Goal: Transaction & Acquisition: Purchase product/service

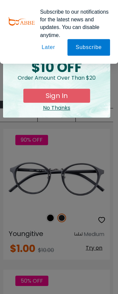
click at [0, 0] on button "Later" at bounding box center [0, 0] width 0 height 0
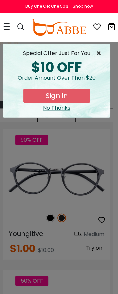
click at [104, 54] on span "×" at bounding box center [100, 53] width 8 height 8
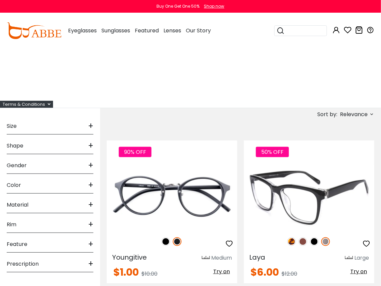
click at [112, 180] on img at bounding box center [309, 197] width 131 height 65
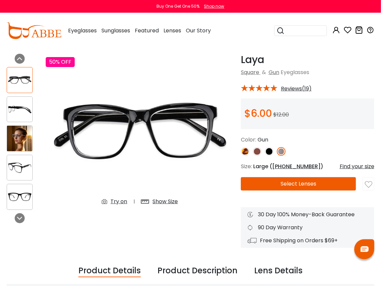
click at [283, 184] on button "Select Lenses" at bounding box center [298, 183] width 115 height 13
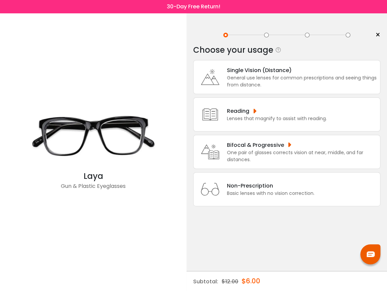
click at [279, 195] on div "Basic lenses with no vision correction." at bounding box center [270, 193] width 87 height 7
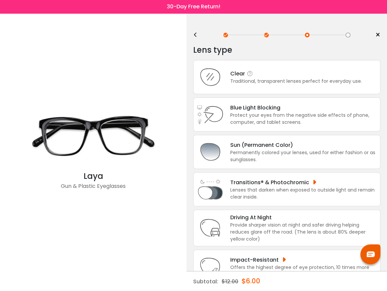
click at [262, 74] on div "Clear" at bounding box center [296, 73] width 132 height 8
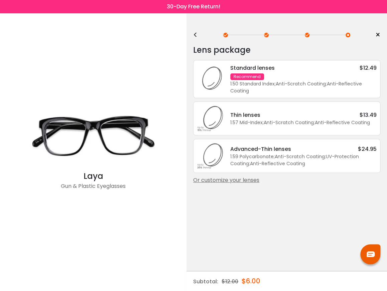
click at [327, 79] on div "Standard lenses $12.49 Recommend 1.50 Standard Index ; Anti-Scratch Coating ; A…" at bounding box center [299, 79] width 153 height 31
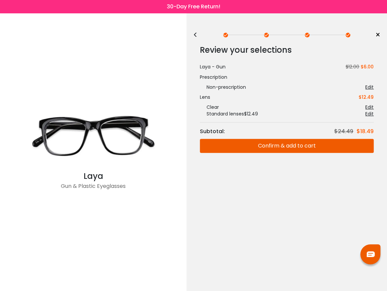
click at [315, 147] on button "Confirm & add to cart" at bounding box center [287, 146] width 174 height 14
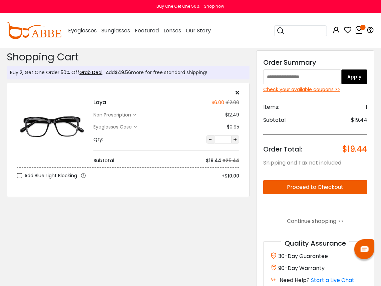
click at [304, 71] on input "text" at bounding box center [302, 76] width 78 height 15
paste input "********"
type input "********"
click at [347, 74] on button "Apply" at bounding box center [354, 76] width 26 height 15
